Goal: Transaction & Acquisition: Purchase product/service

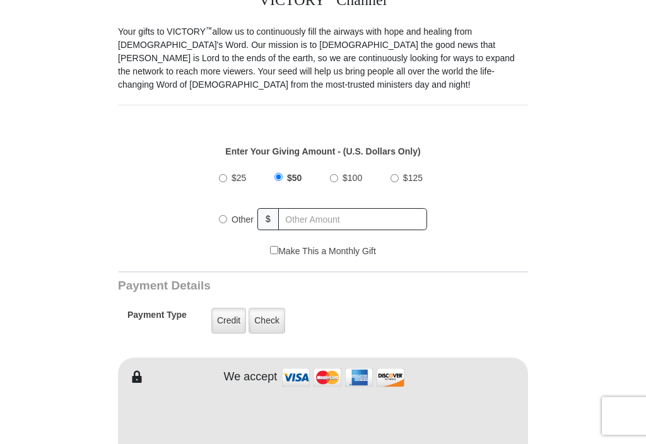
scroll to position [343, 0]
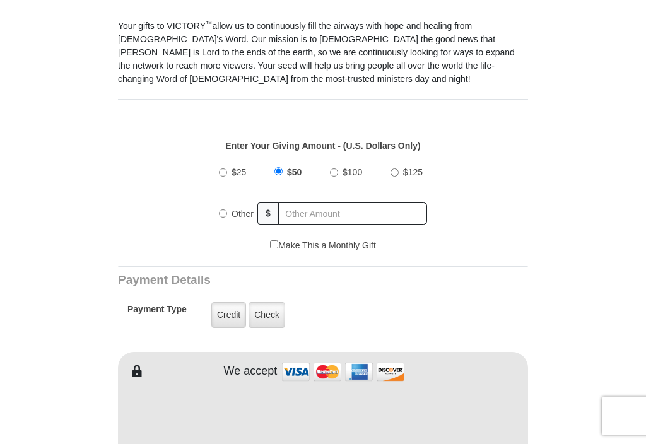
click at [230, 170] on label "$25" at bounding box center [238, 173] width 23 height 22
click at [227, 170] on input "$25" at bounding box center [223, 173] width 8 height 8
radio input "true"
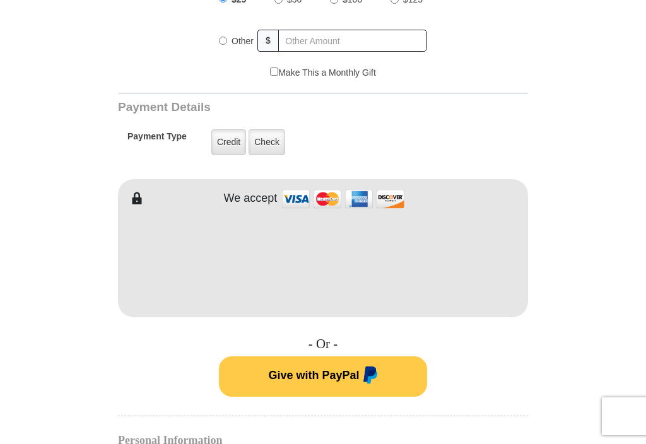
scroll to position [518, 0]
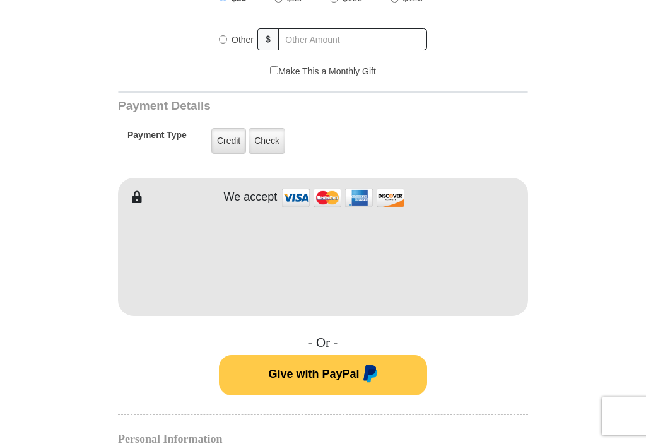
click at [227, 145] on label "Credit" at bounding box center [228, 141] width 35 height 26
click at [0, 0] on input "Credit" at bounding box center [0, 0] width 0 height 0
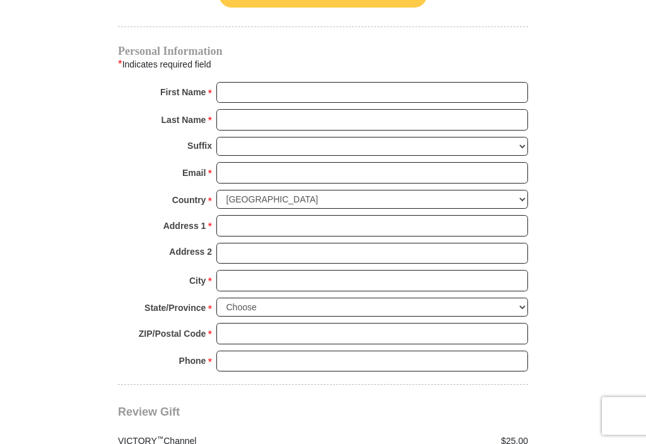
scroll to position [906, 0]
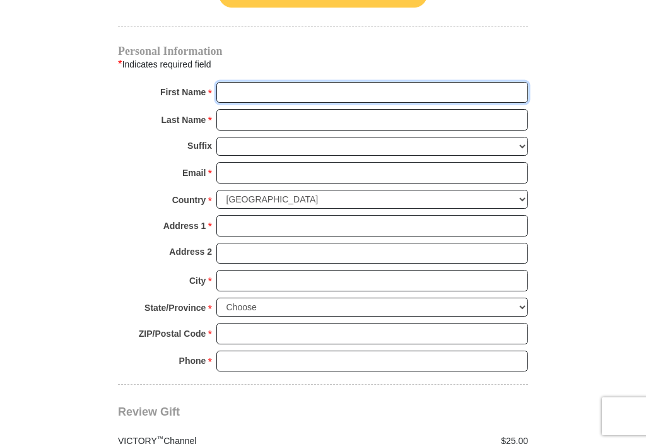
click at [247, 92] on input "First Name *" at bounding box center [372, 92] width 312 height 21
type input "Dorothy"
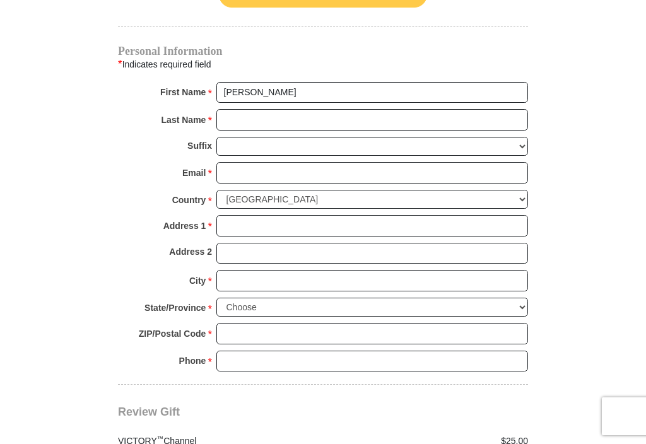
click at [239, 110] on input "Last Name *" at bounding box center [372, 119] width 312 height 21
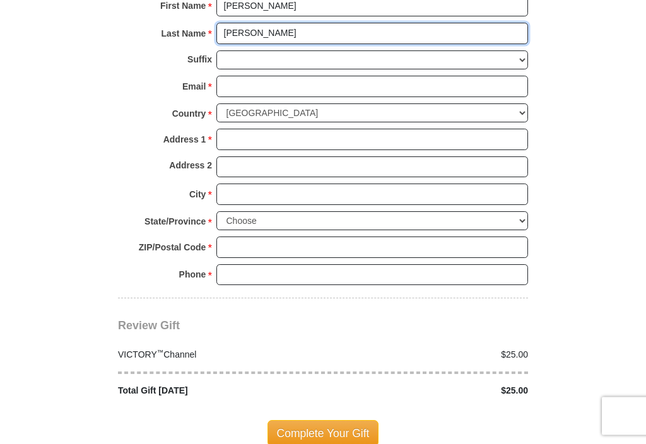
scroll to position [993, 0]
type input "Heglin"
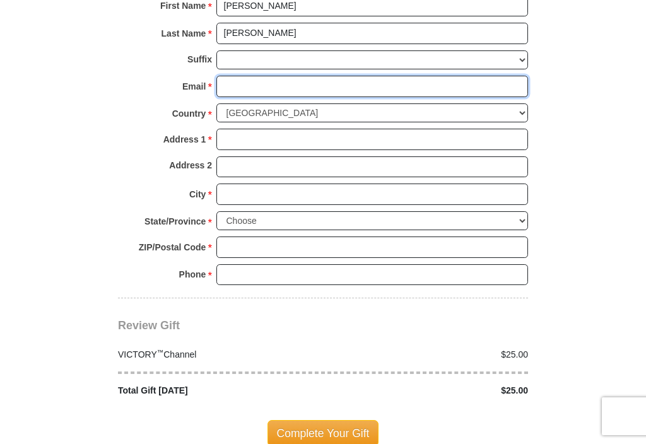
click at [222, 83] on input "Email *" at bounding box center [372, 86] width 312 height 21
type input "npbk50@gmail.com"
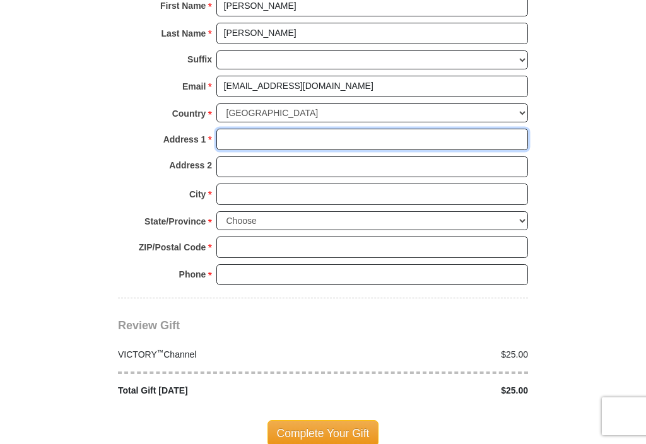
click at [222, 133] on input "Address 1 *" at bounding box center [372, 139] width 312 height 21
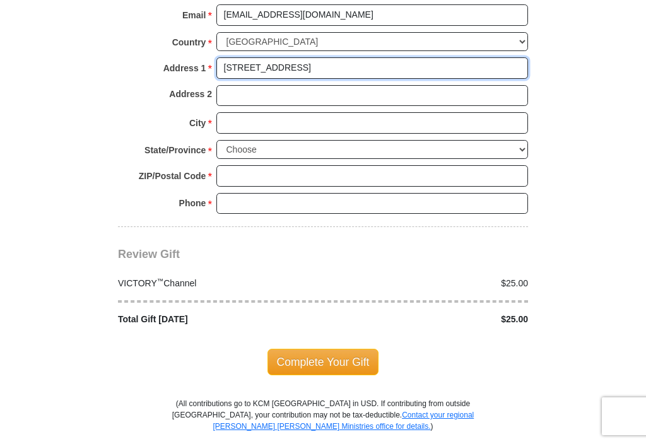
scroll to position [1068, 0]
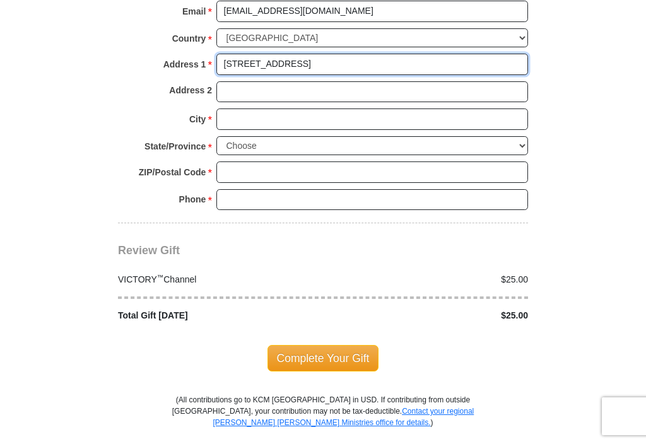
type input "4351 W Bellewood Dr"
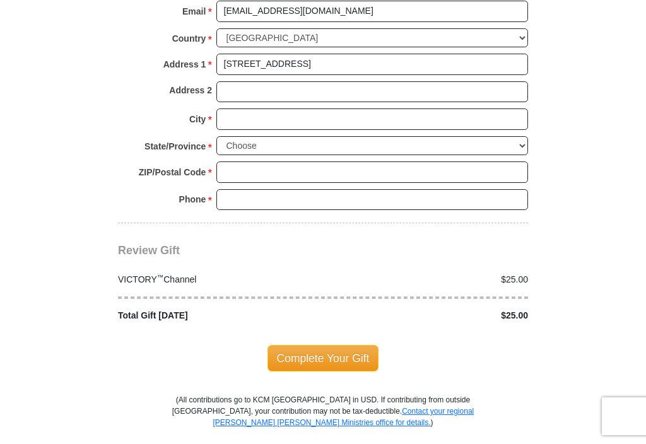
click at [251, 109] on input "City *" at bounding box center [372, 119] width 312 height 21
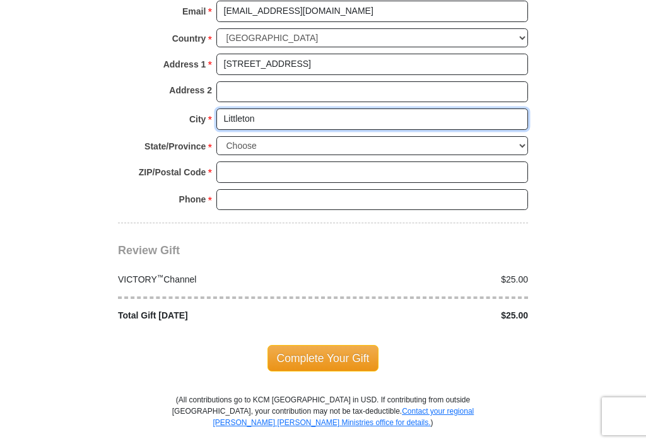
type input "Littleton"
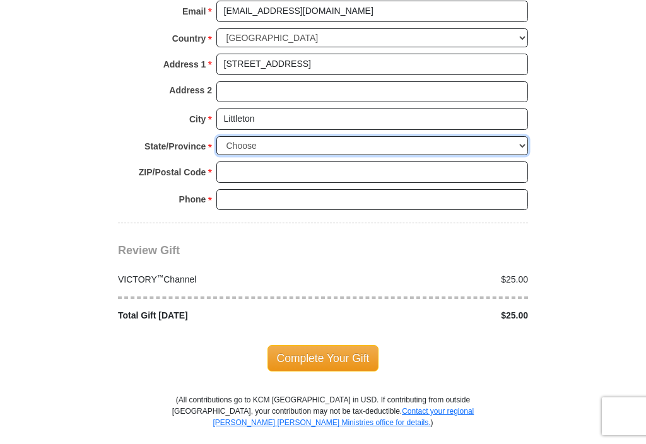
click at [233, 136] on select "Choose Alabama Alaska American Samoa Arizona Arkansas Armed Forces Americas Arm…" at bounding box center [372, 146] width 312 height 20
select select "CO"
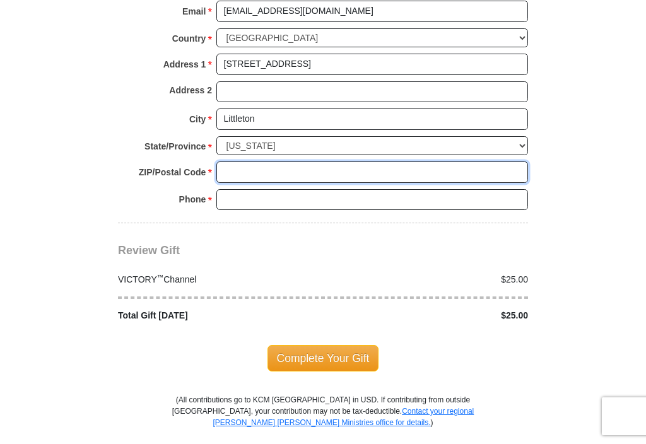
click at [244, 162] on input "ZIP/Postal Code *" at bounding box center [372, 172] width 312 height 21
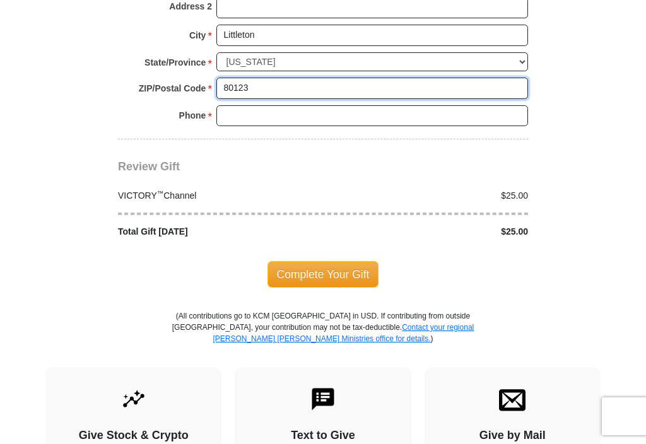
scroll to position [1152, 0]
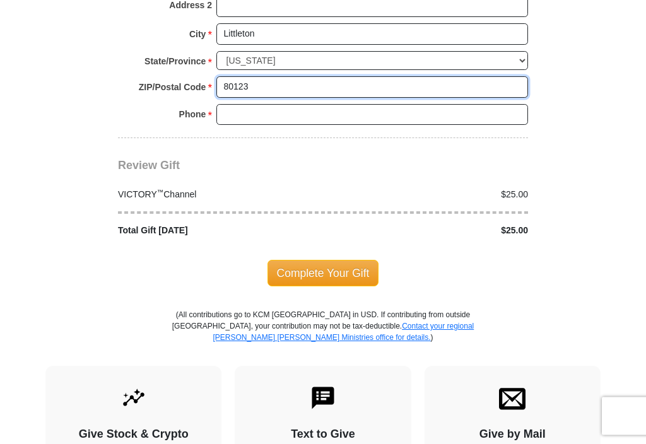
type input "80123"
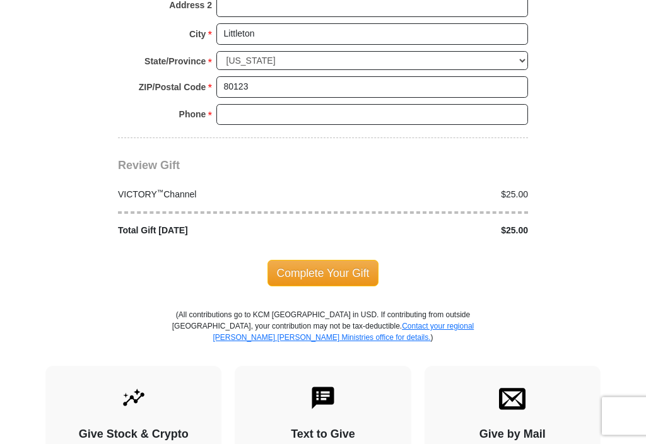
click at [240, 105] on input "Phone * *" at bounding box center [372, 115] width 312 height 21
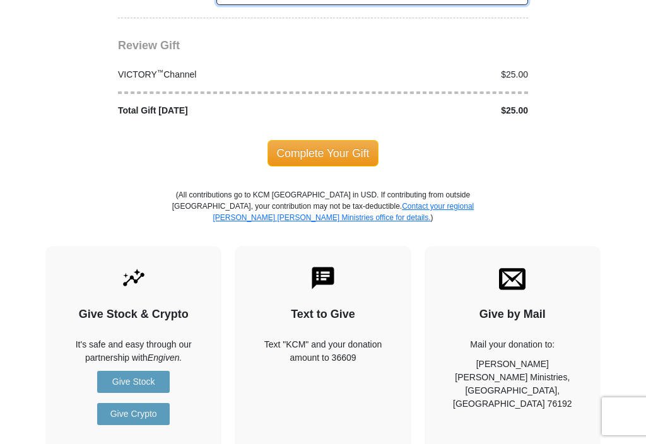
scroll to position [1274, 0]
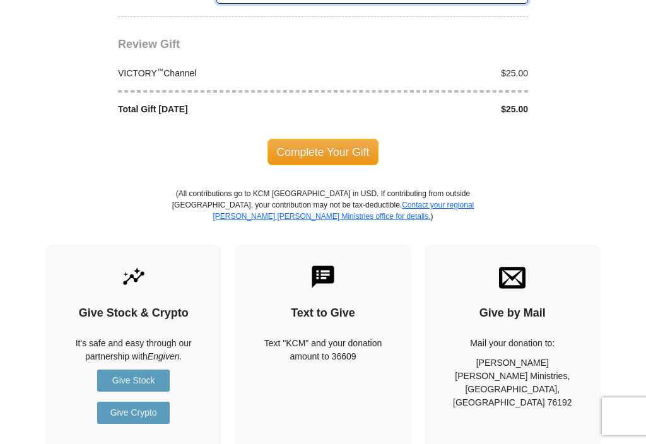
type input "3037621129"
click at [358, 139] on span "Complete Your Gift" at bounding box center [324, 152] width 112 height 27
